Goal: Check status: Check status

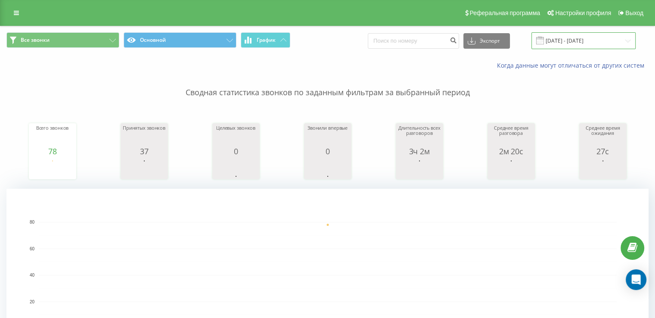
click at [578, 40] on input "20.08.2025 - 20.08.2025" at bounding box center [584, 40] width 104 height 17
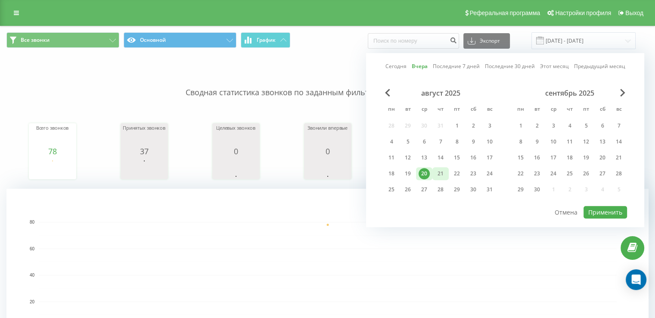
click at [439, 168] on div "21" at bounding box center [440, 173] width 11 height 11
click at [595, 209] on button "Применить" at bounding box center [606, 212] width 44 height 12
type input "[DATE] - [DATE]"
